Goal: Find specific page/section: Find specific page/section

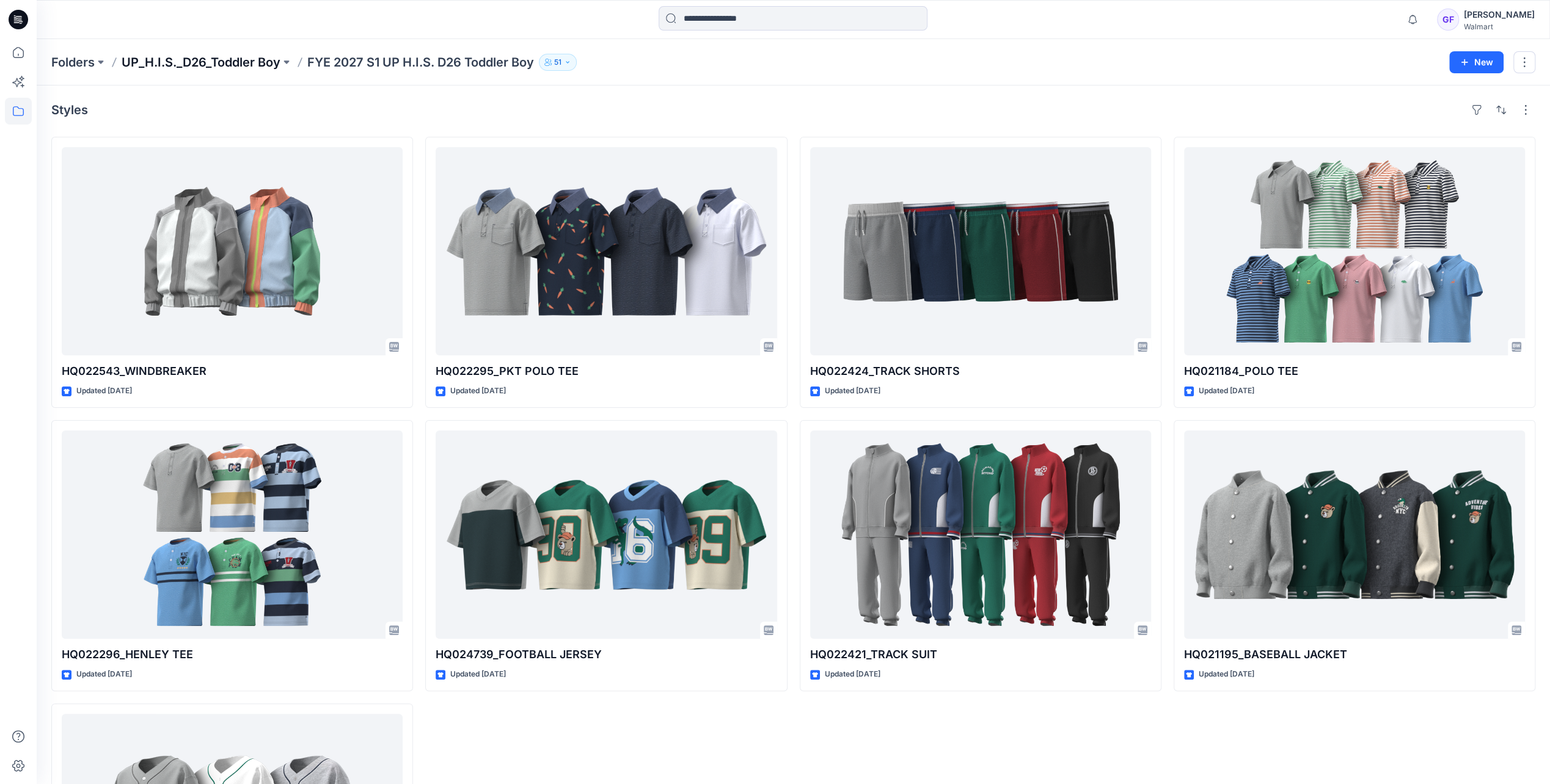
click at [232, 61] on p "UP_H.I.S._D26_Toddler Boy" at bounding box center [201, 62] width 159 height 17
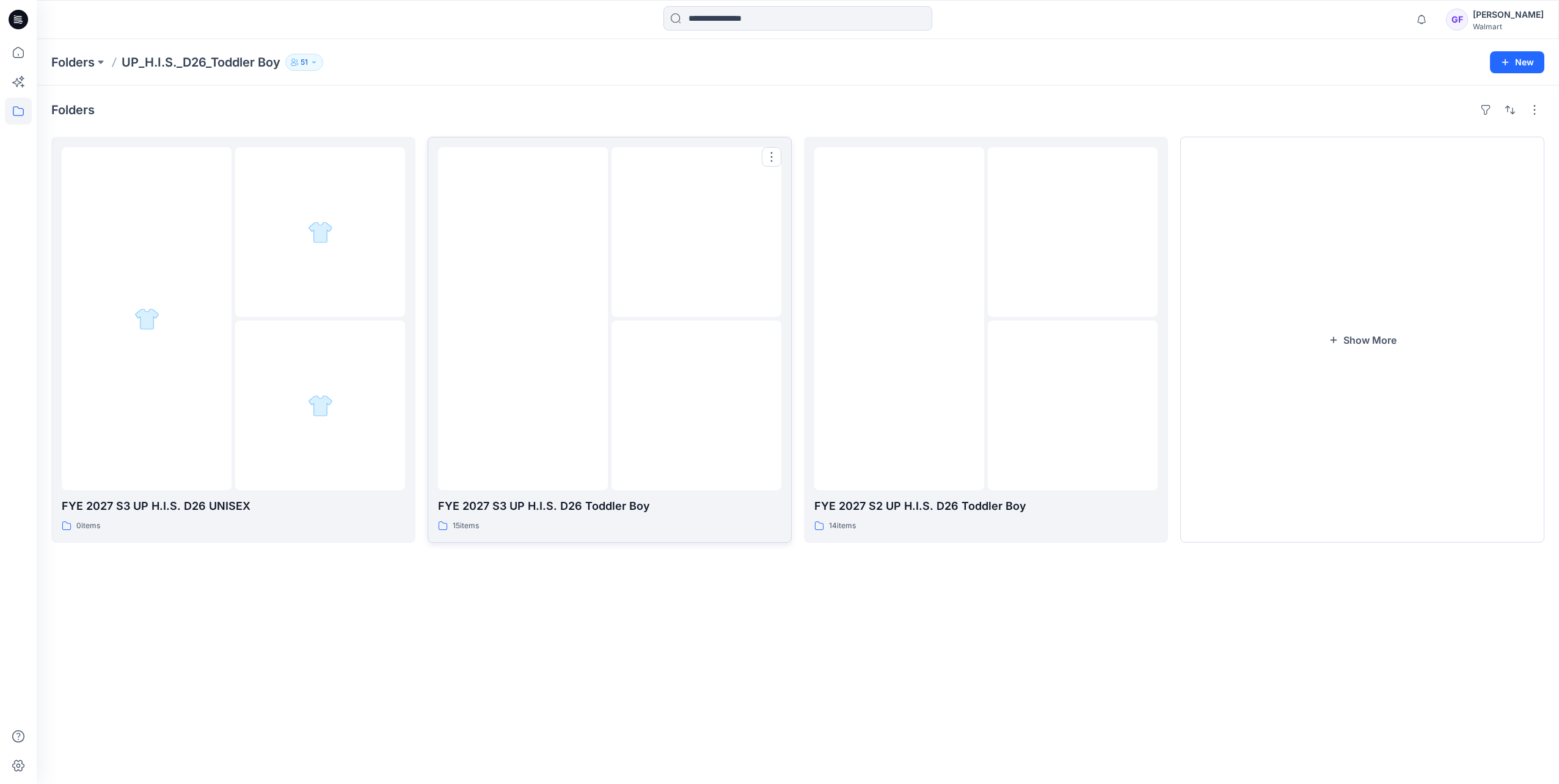
click at [523, 319] on img at bounding box center [523, 319] width 0 height 0
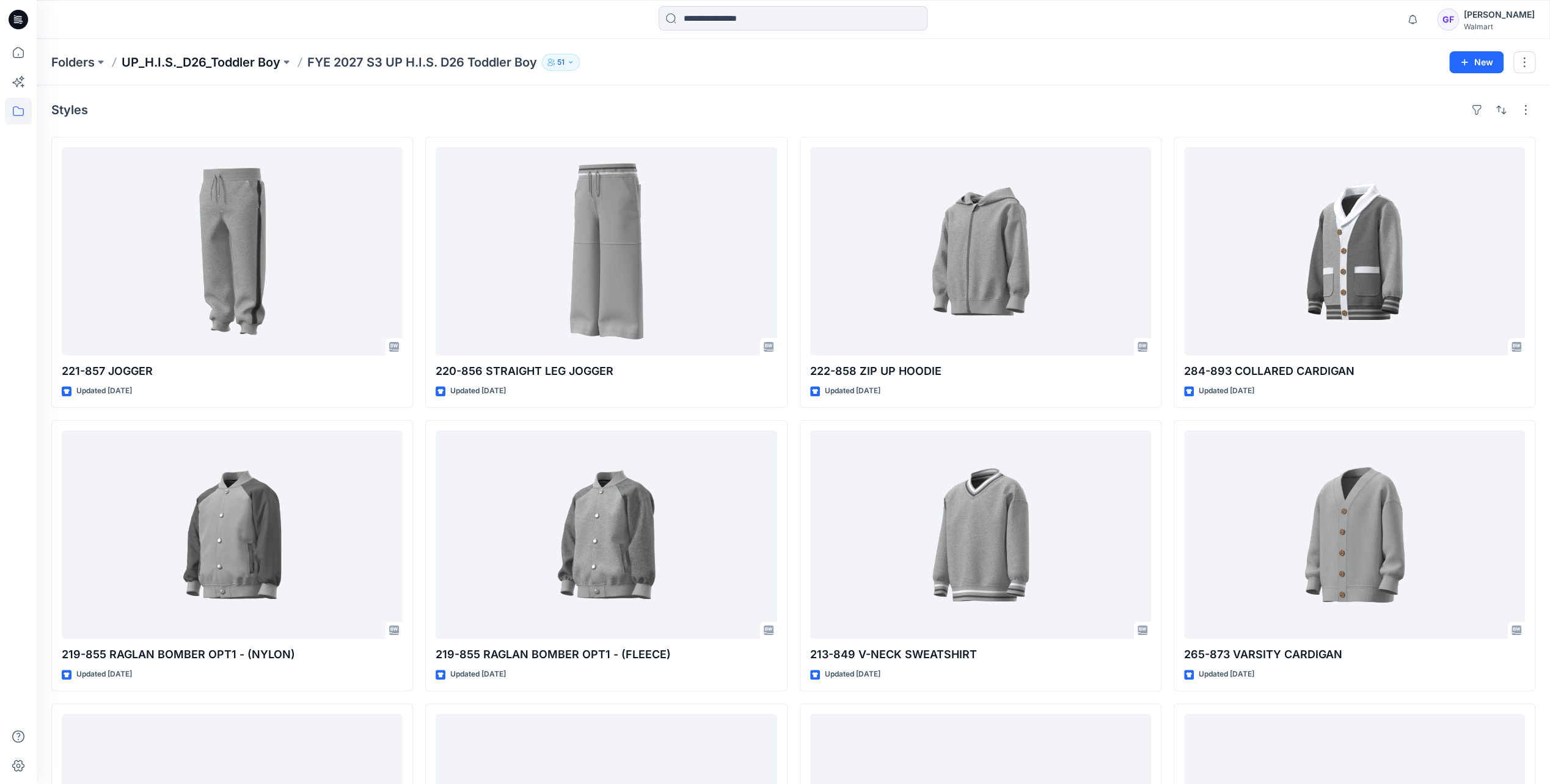
click at [266, 59] on p "UP_H.I.S._D26_Toddler Boy" at bounding box center [201, 62] width 159 height 17
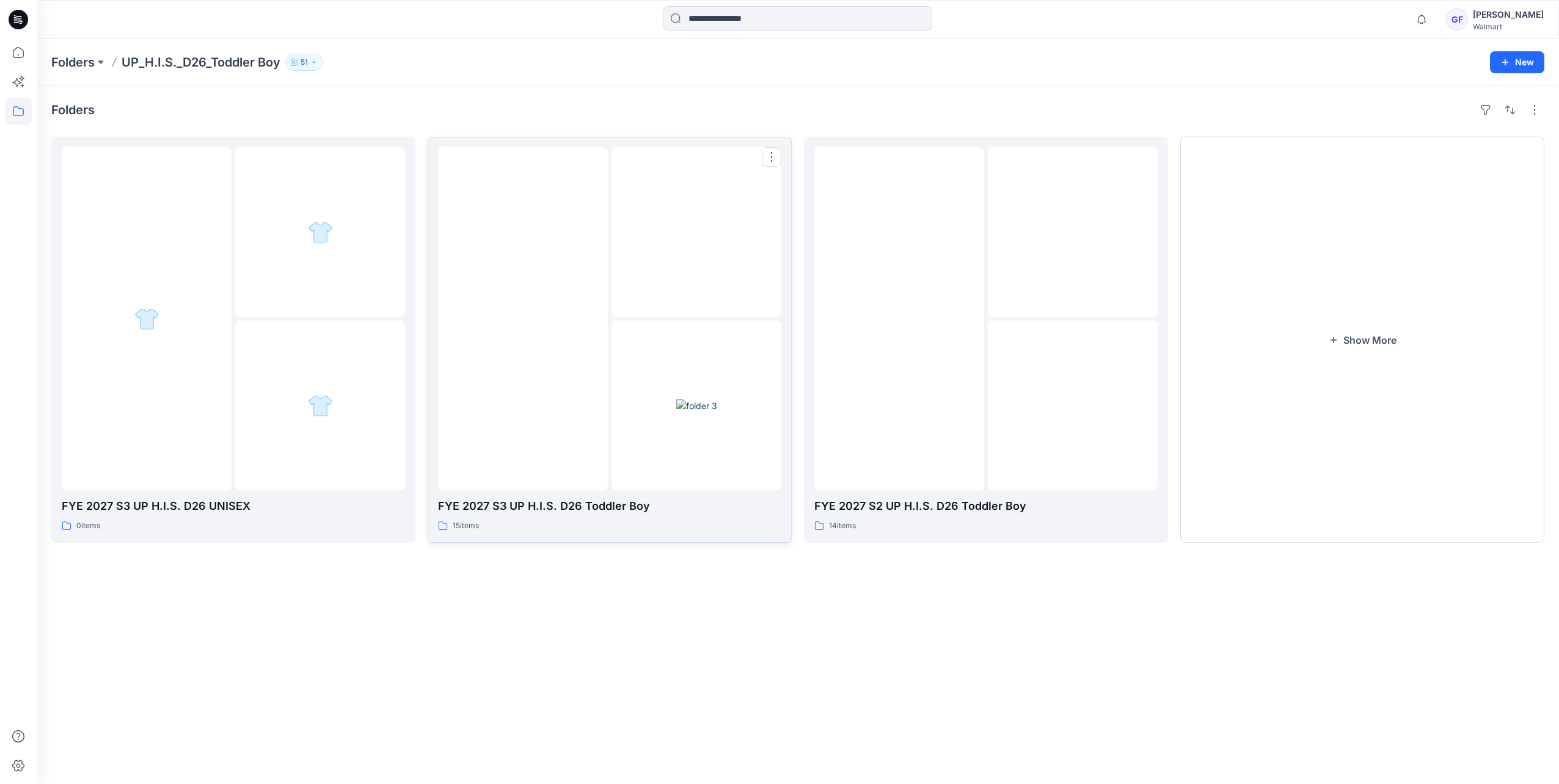
click at [625, 378] on div at bounding box center [696, 405] width 170 height 170
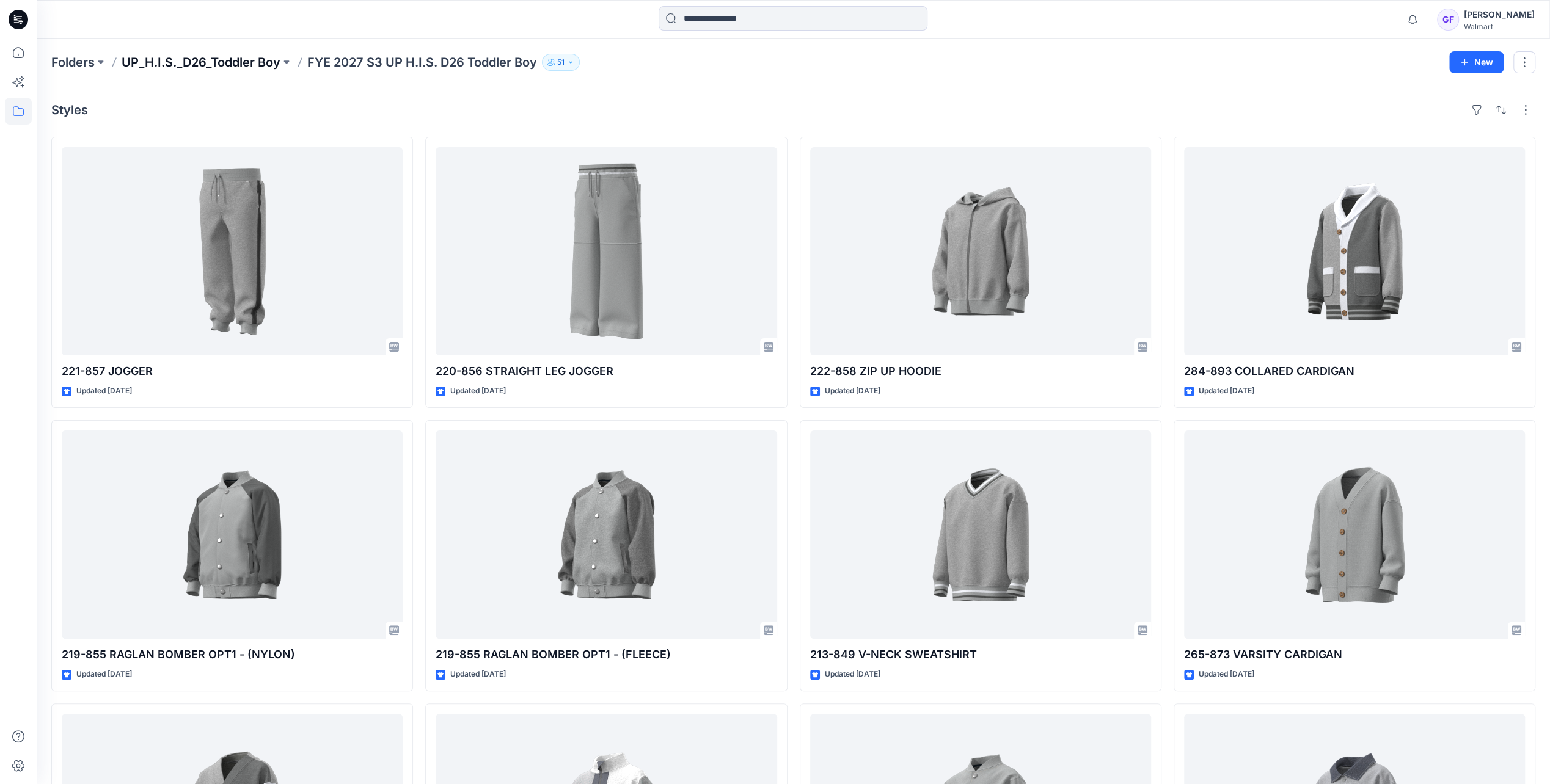
click at [247, 66] on p "UP_H.I.S._D26_Toddler Boy" at bounding box center [201, 62] width 159 height 17
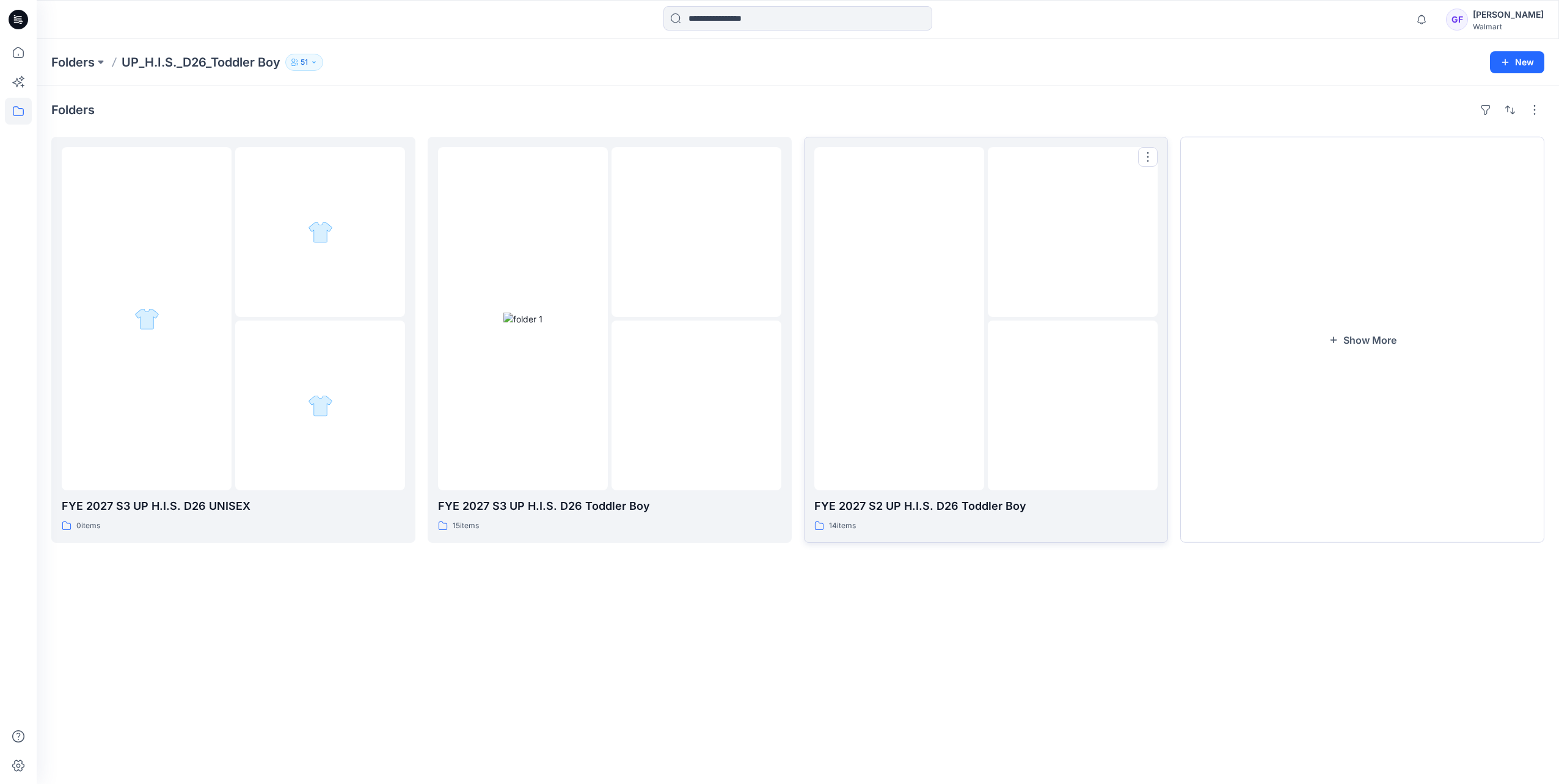
click at [899, 319] on img at bounding box center [899, 319] width 0 height 0
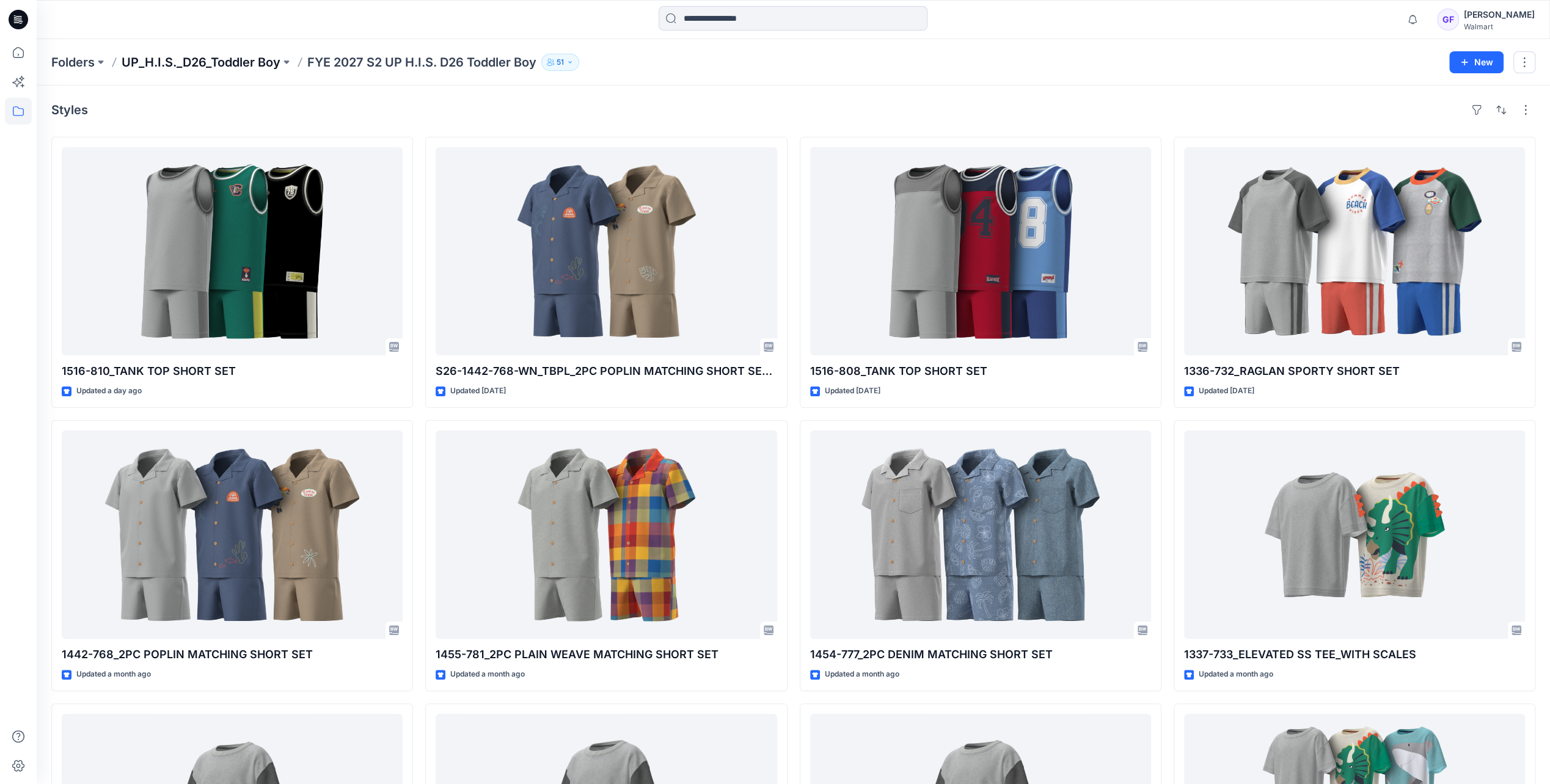
click at [204, 59] on p "UP_H.I.S._D26_Toddler Boy" at bounding box center [201, 62] width 159 height 17
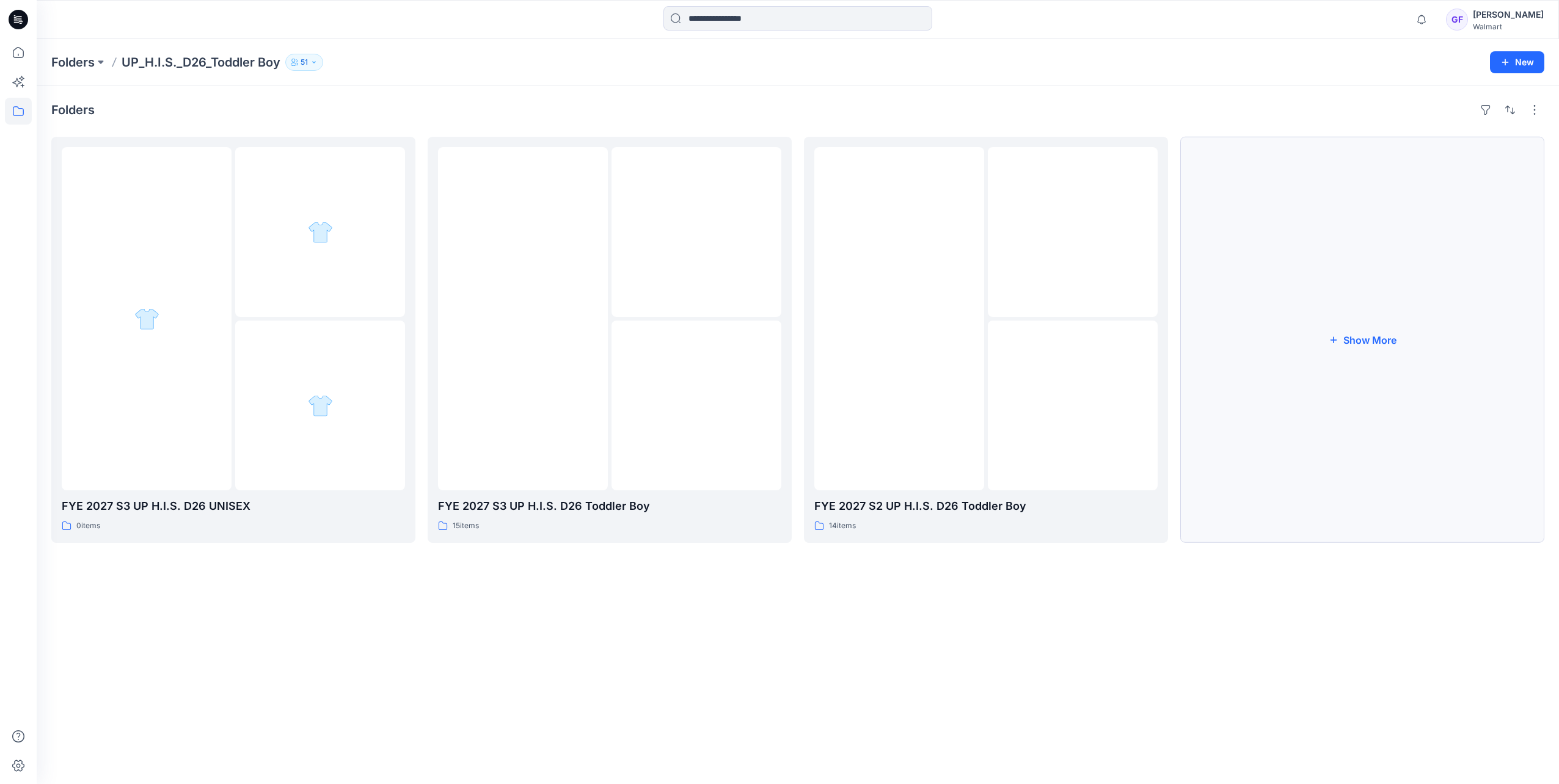
click at [1020, 340] on button "Show More" at bounding box center [1362, 340] width 364 height 406
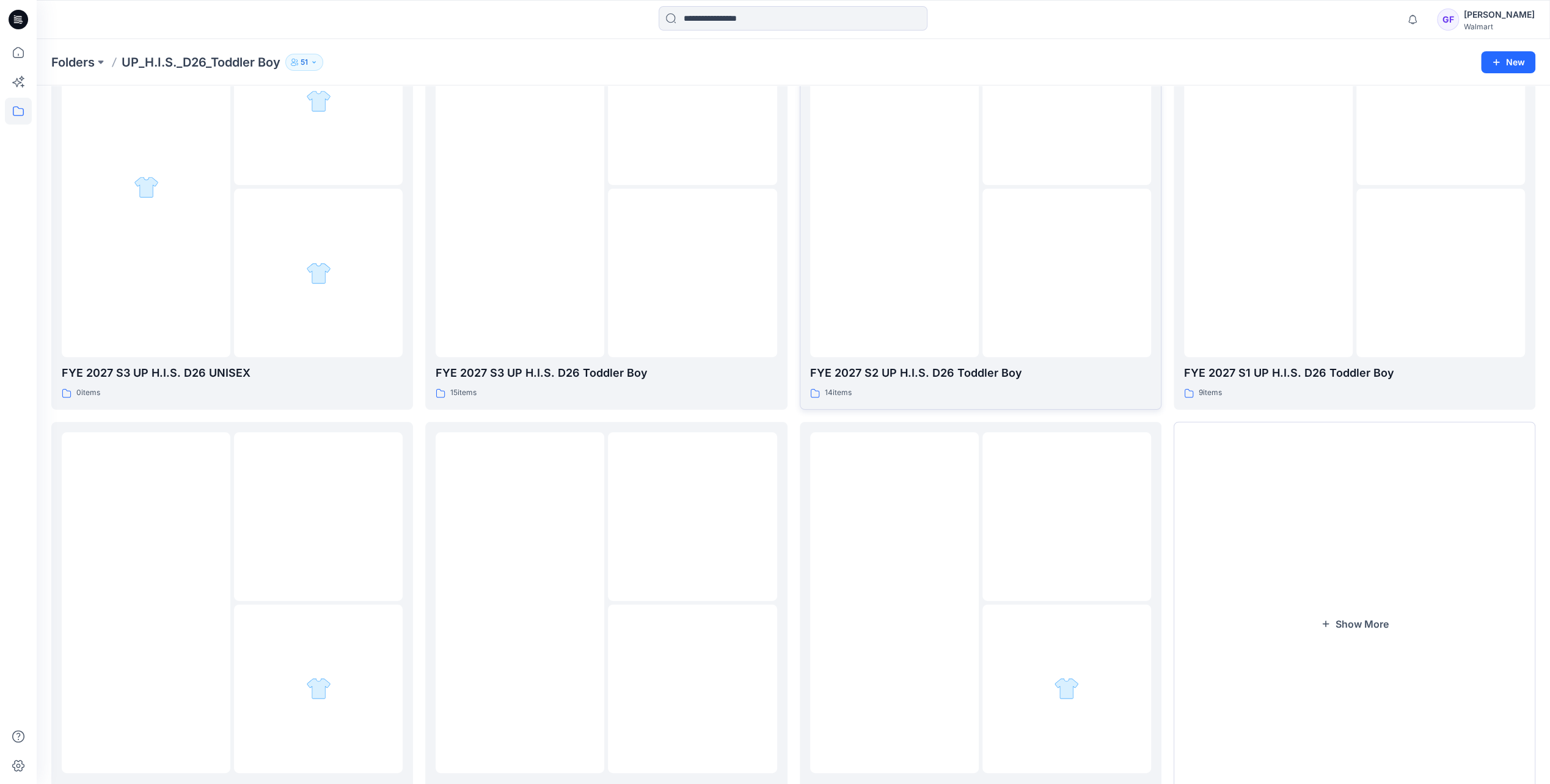
scroll to position [206, 0]
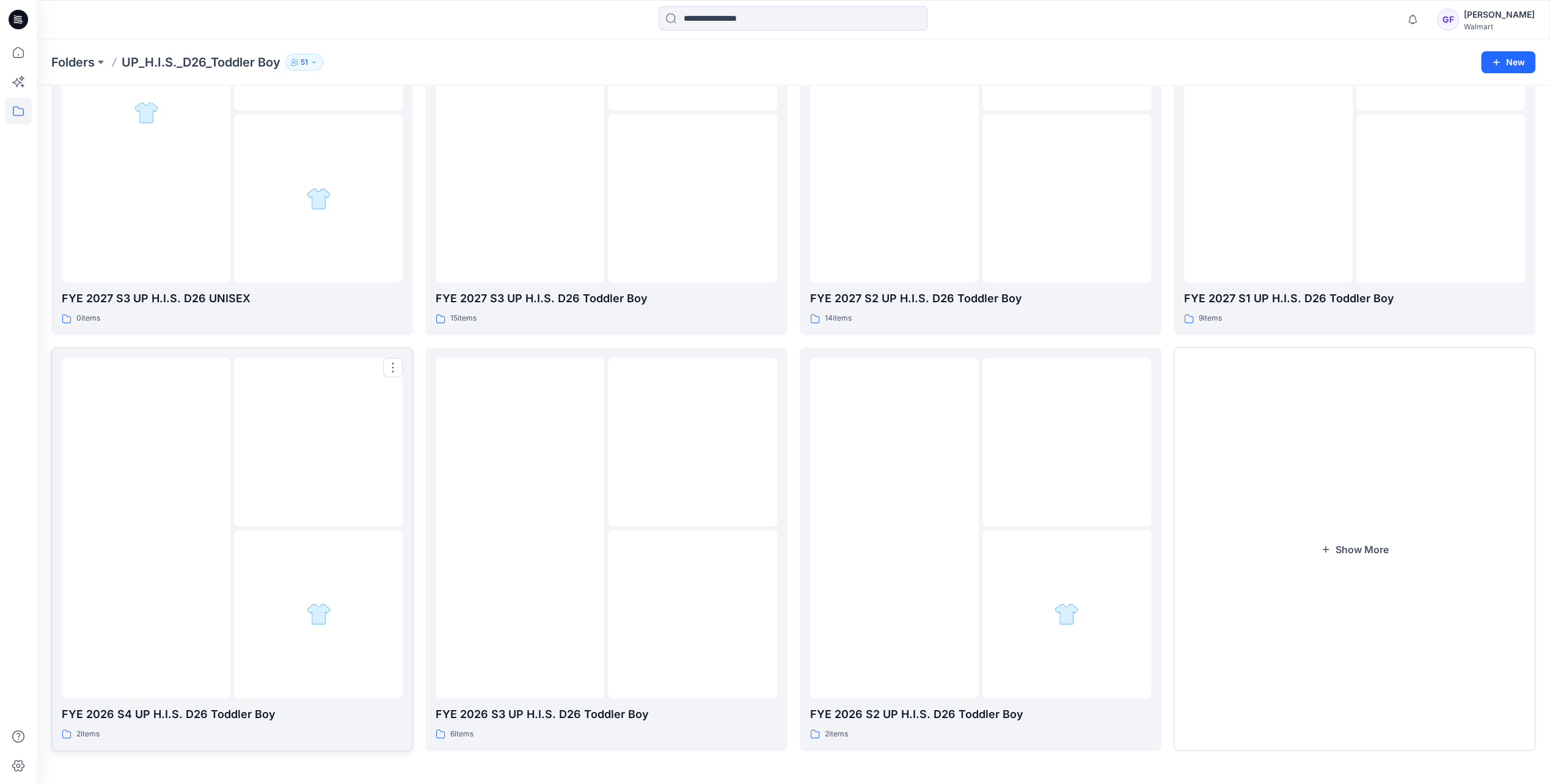
click at [146, 528] on img at bounding box center [146, 528] width 0 height 0
